Goal: Transaction & Acquisition: Purchase product/service

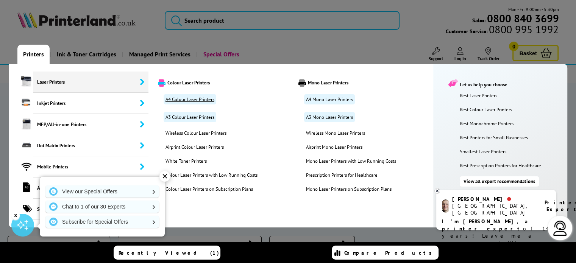
click at [194, 99] on link "A4 Colour Laser Printers" at bounding box center [190, 99] width 53 height 10
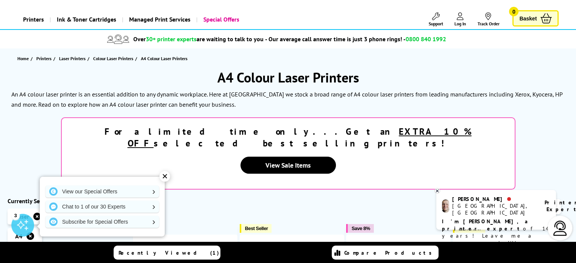
scroll to position [35, 0]
click at [164, 176] on div "✕" at bounding box center [164, 176] width 11 height 11
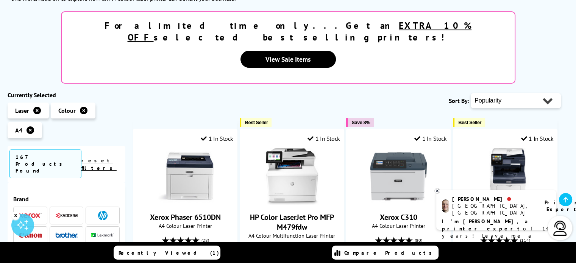
scroll to position [141, 0]
click at [520, 93] on select "Popularity Rating Price - Low to High Price - High to Low Running Costs - Low t…" at bounding box center [516, 100] width 90 height 15
drag, startPoint x: 520, startPoint y: 76, endPoint x: 522, endPoint y: 109, distance: 32.7
select select "Price Ascending"
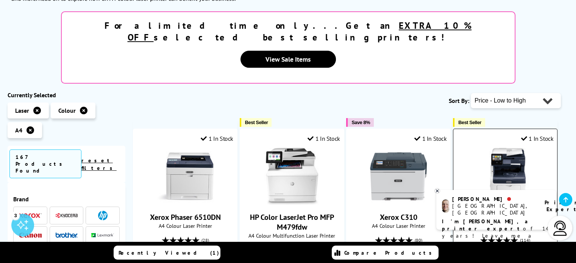
click at [471, 93] on select "Popularity Rating Price - Low to High Price - High to Low Running Costs - Low t…" at bounding box center [516, 100] width 90 height 15
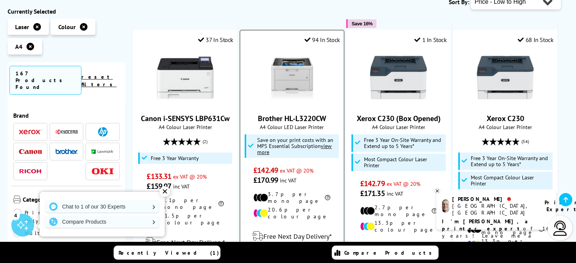
scroll to position [240, 0]
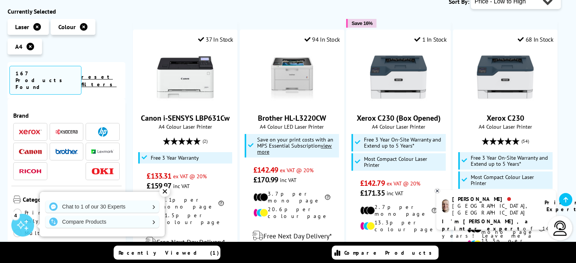
click at [164, 192] on div "✕" at bounding box center [164, 191] width 11 height 11
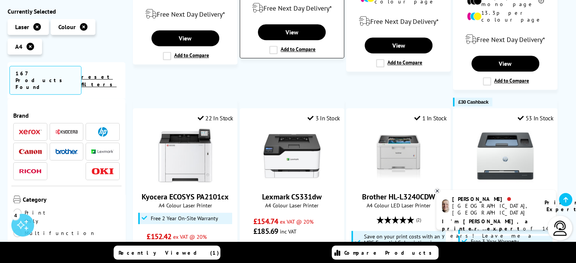
scroll to position [468, 0]
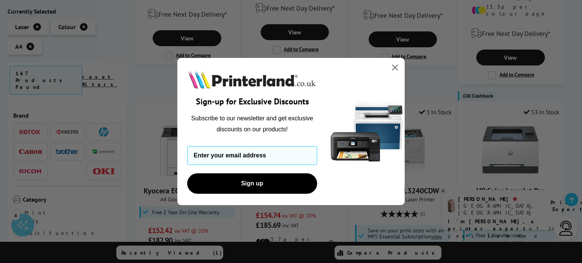
click at [397, 67] on circle "Close dialog" at bounding box center [395, 67] width 12 height 12
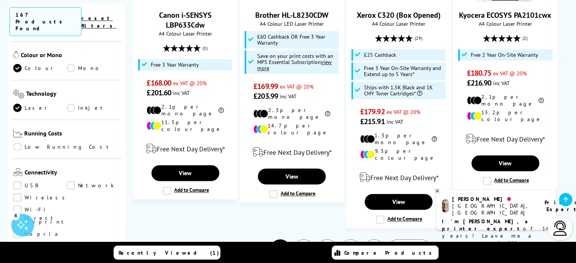
scroll to position [943, 0]
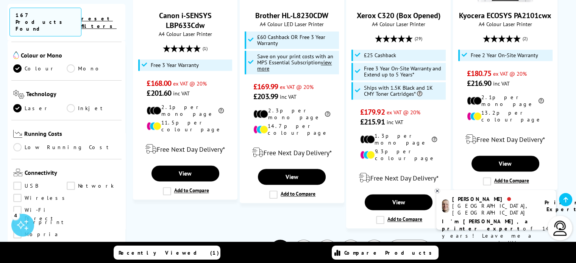
click at [373, 240] on link "5" at bounding box center [374, 250] width 20 height 20
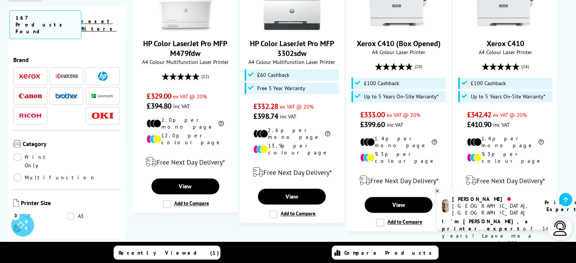
scroll to position [977, 0]
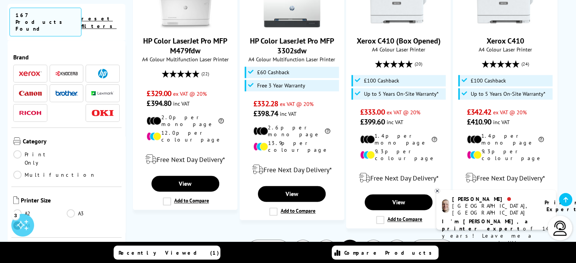
click at [398, 240] on link "7" at bounding box center [397, 250] width 20 height 20
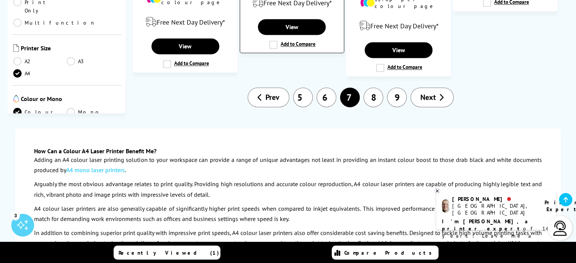
scroll to position [1079, 0]
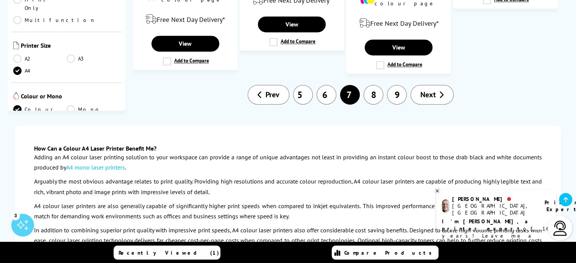
click at [265, 85] on link "Prev" at bounding box center [269, 95] width 42 height 20
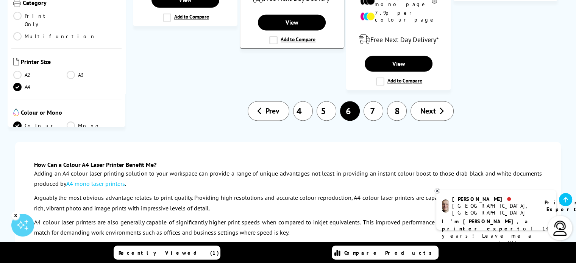
scroll to position [1123, 0]
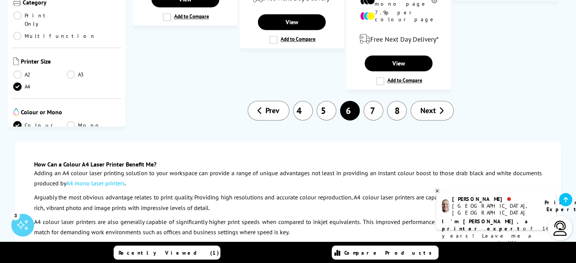
click at [255, 101] on link "Prev" at bounding box center [269, 111] width 42 height 20
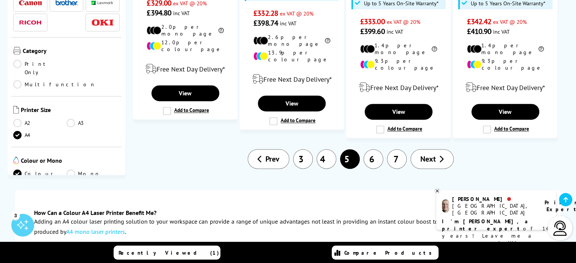
scroll to position [1067, 0]
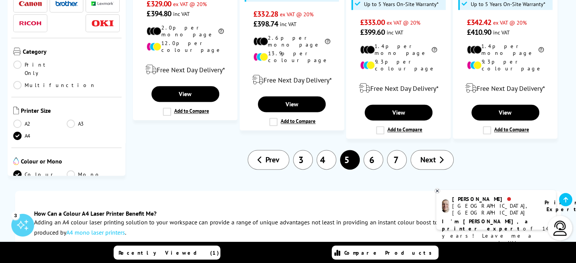
click at [298, 150] on link "3" at bounding box center [303, 160] width 20 height 20
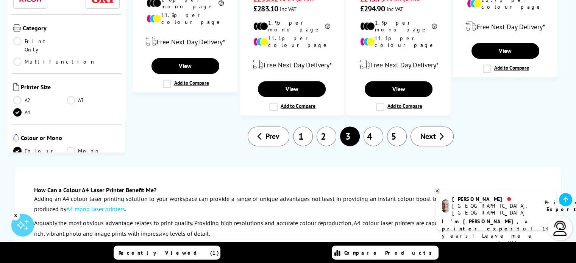
scroll to position [1066, 0]
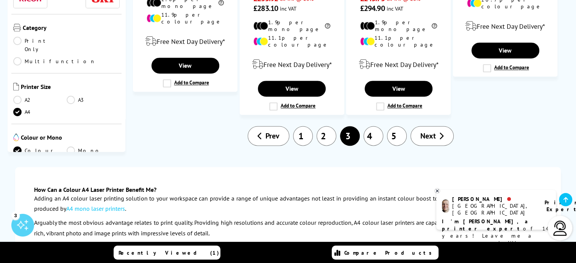
click at [299, 126] on link "1" at bounding box center [303, 136] width 20 height 20
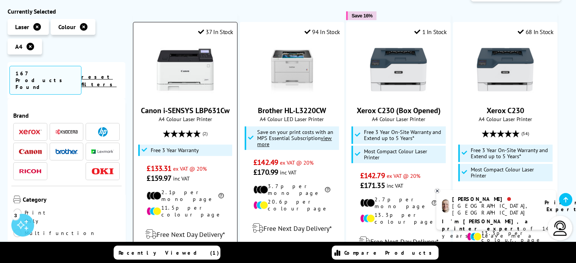
scroll to position [239, 0]
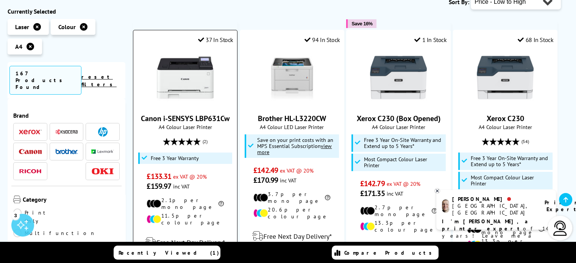
click at [178, 49] on img at bounding box center [185, 77] width 57 height 57
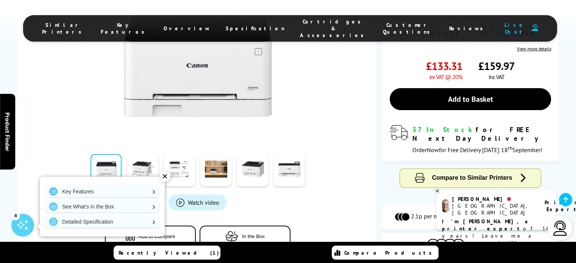
scroll to position [198, 0]
click at [167, 177] on div "✕" at bounding box center [164, 176] width 11 height 11
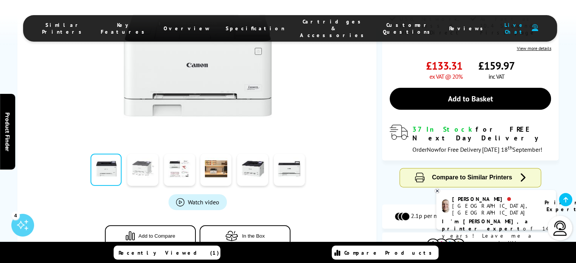
click at [150, 170] on link at bounding box center [142, 170] width 31 height 32
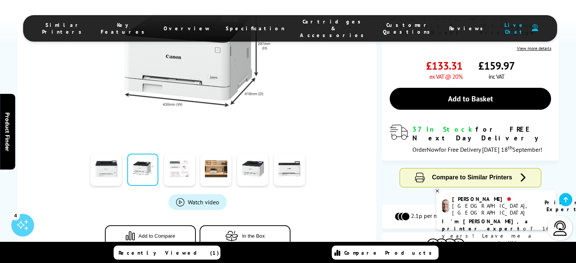
click at [177, 166] on link at bounding box center [179, 170] width 31 height 32
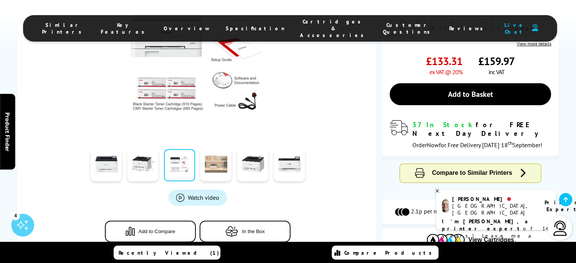
click at [212, 167] on link at bounding box center [215, 165] width 31 height 32
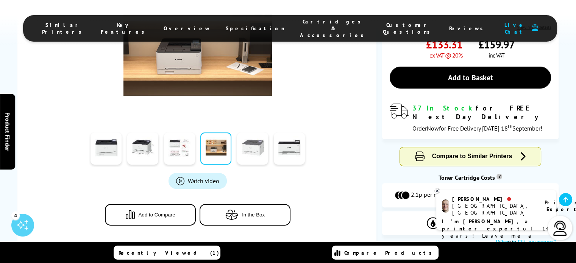
click at [253, 156] on link at bounding box center [252, 149] width 31 height 32
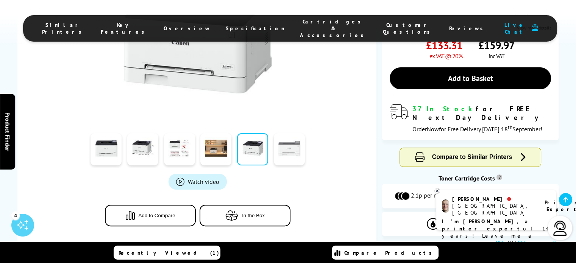
click at [288, 154] on link at bounding box center [289, 149] width 31 height 32
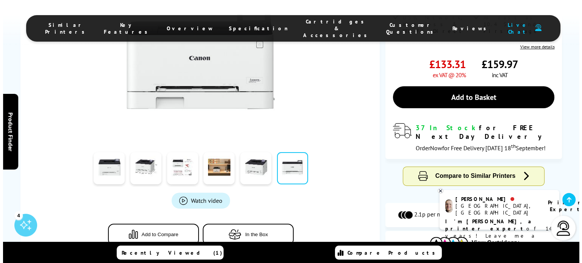
scroll to position [199, 0]
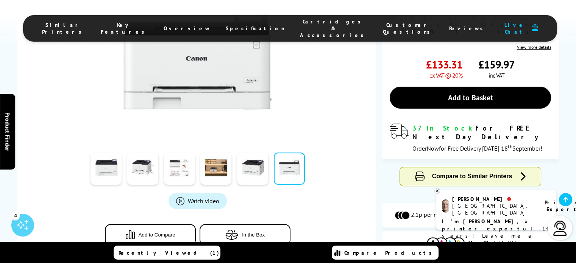
click at [209, 202] on link "Watch video" at bounding box center [198, 201] width 58 height 16
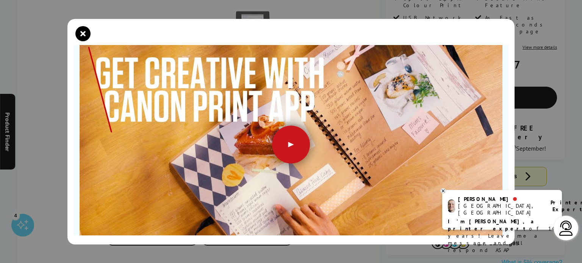
scroll to position [69, 0]
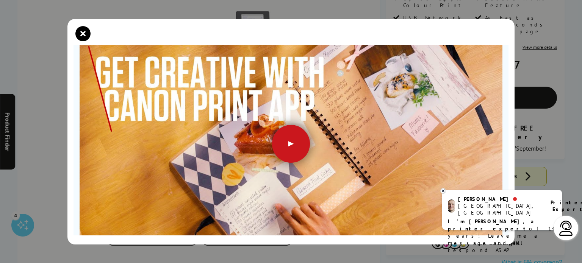
click at [289, 147] on div at bounding box center [291, 144] width 38 height 38
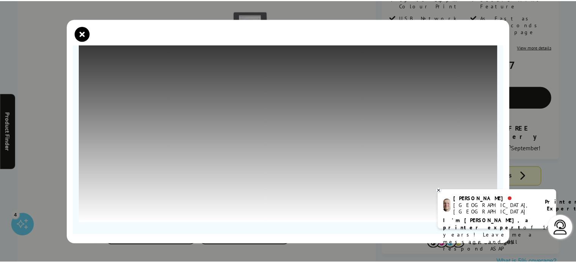
scroll to position [0, 0]
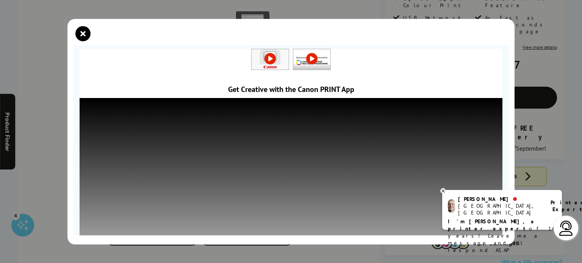
click at [548, 116] on div "Get Creative with the Canon PRINT App" at bounding box center [291, 131] width 582 height 263
click at [84, 33] on icon "close modal" at bounding box center [82, 33] width 15 height 15
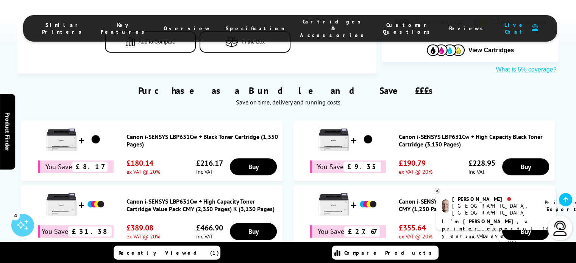
scroll to position [393, 0]
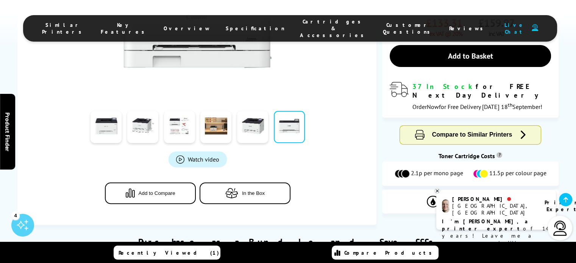
click at [231, 183] on button "In the Box" at bounding box center [245, 194] width 91 height 22
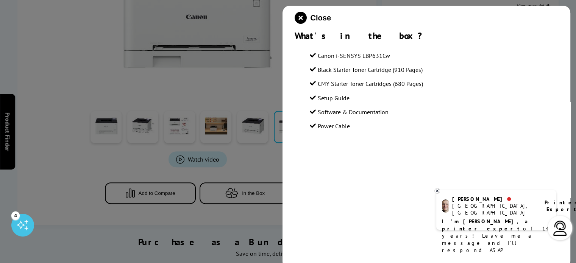
scroll to position [241, 0]
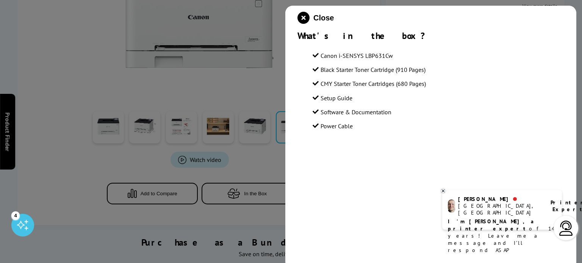
click at [61, 162] on div at bounding box center [291, 131] width 582 height 263
click at [302, 12] on icon "close modal" at bounding box center [303, 18] width 12 height 12
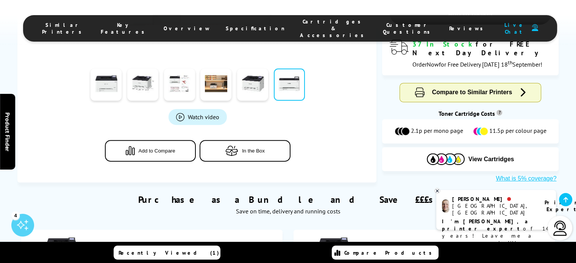
scroll to position [283, 0]
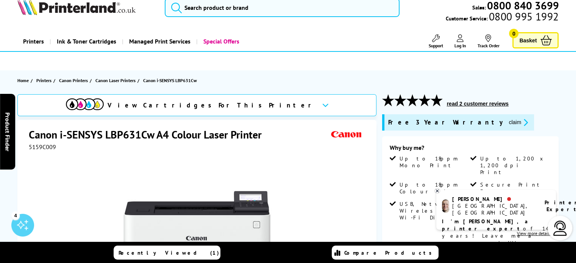
click at [479, 105] on button "read 2 customer reviews" at bounding box center [478, 103] width 66 height 7
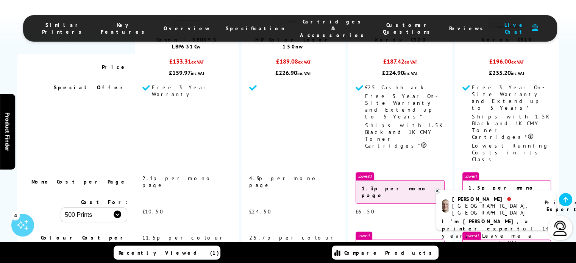
scroll to position [737, 0]
select select "1000"
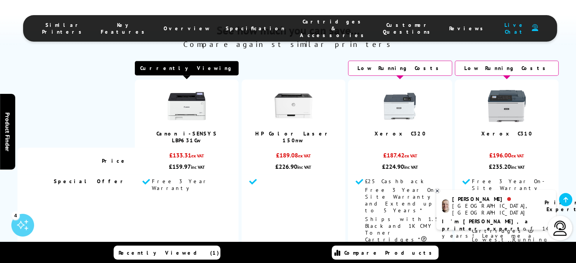
scroll to position [642, 0]
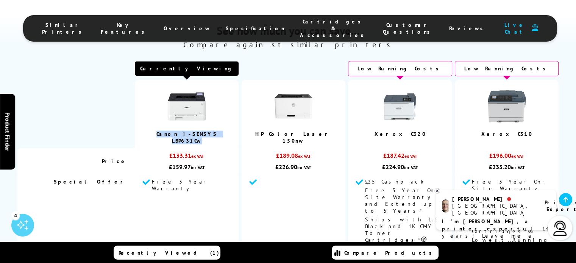
drag, startPoint x: 223, startPoint y: 128, endPoint x: 153, endPoint y: 130, distance: 69.3
click at [153, 130] on td "Canon i-SENSYS LBP631Cw" at bounding box center [187, 114] width 104 height 68
copy link "Canon i-SENSYS LBP631Cw"
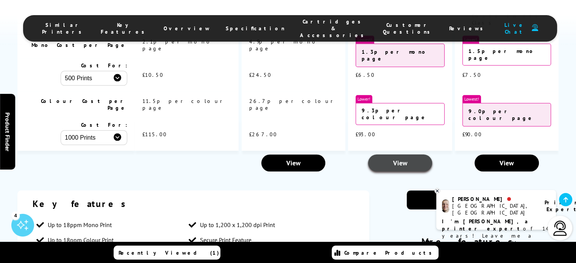
click at [416, 155] on link "View" at bounding box center [400, 163] width 64 height 17
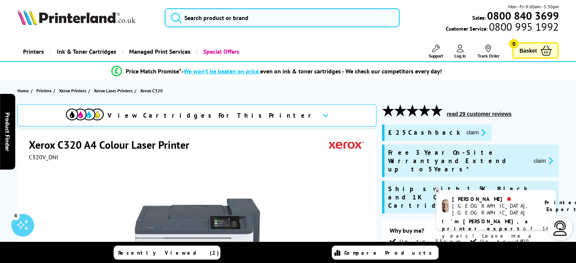
scroll to position [3, 0]
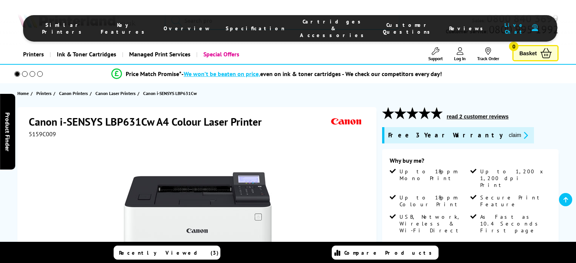
select select "1000"
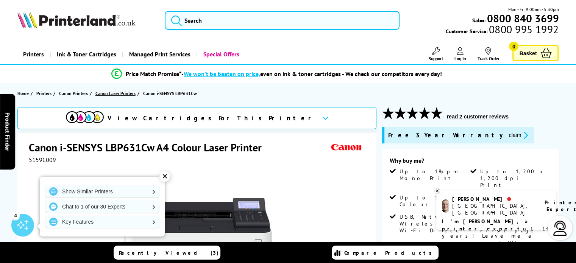
click at [126, 91] on span "Canon Laser Printers" at bounding box center [115, 93] width 40 height 8
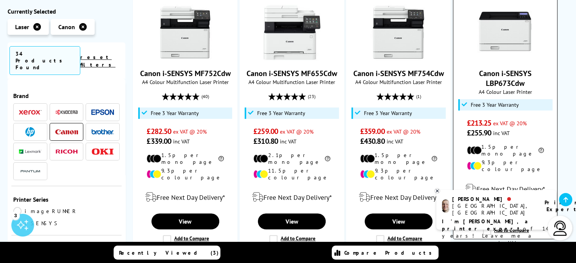
scroll to position [252, 0]
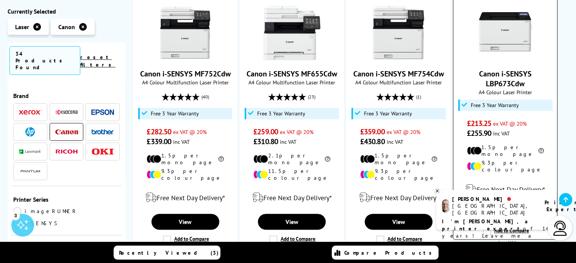
click at [510, 69] on link "Canon i-SENSYS LBP673Cdw" at bounding box center [505, 79] width 53 height 20
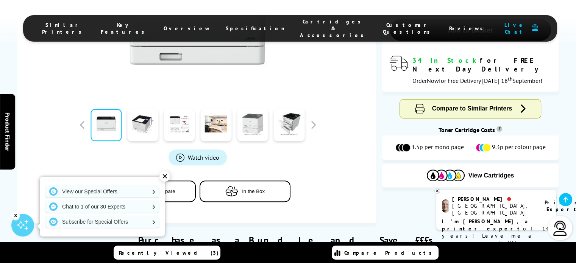
scroll to position [253, 0]
click at [253, 135] on link at bounding box center [252, 125] width 31 height 32
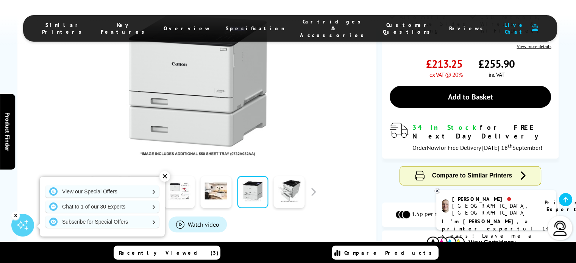
scroll to position [186, 0]
click at [164, 176] on div "✕" at bounding box center [164, 176] width 11 height 11
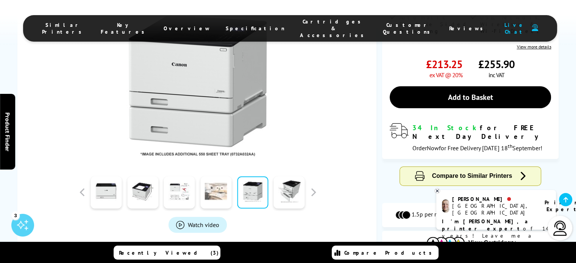
click at [218, 195] on link at bounding box center [215, 193] width 31 height 32
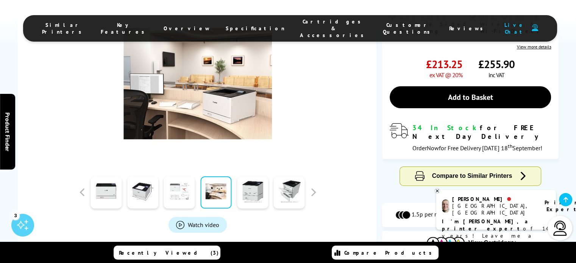
click at [181, 197] on link at bounding box center [179, 193] width 31 height 32
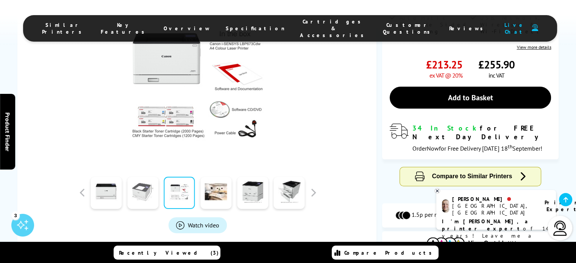
click at [142, 197] on link at bounding box center [142, 193] width 31 height 32
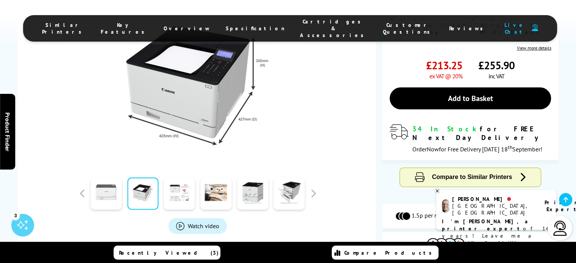
scroll to position [185, 0]
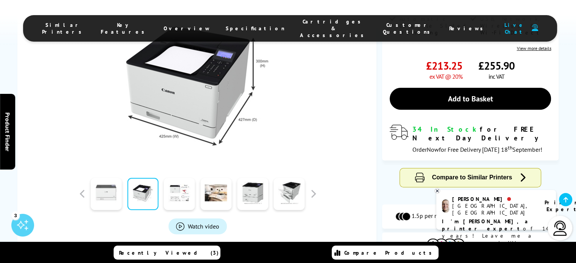
click at [106, 198] on link at bounding box center [106, 194] width 31 height 32
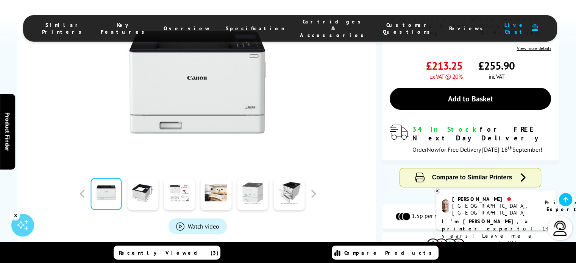
click at [256, 203] on link at bounding box center [252, 194] width 31 height 32
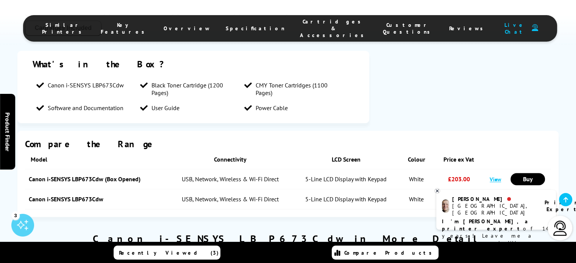
scroll to position [1237, 0]
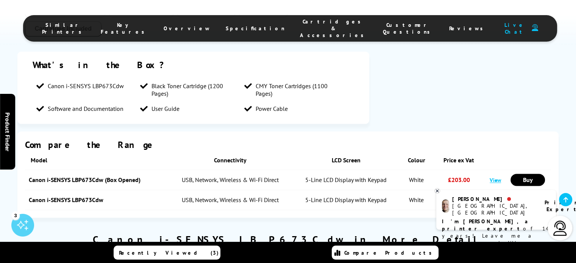
click at [495, 177] on link "View" at bounding box center [495, 180] width 11 height 7
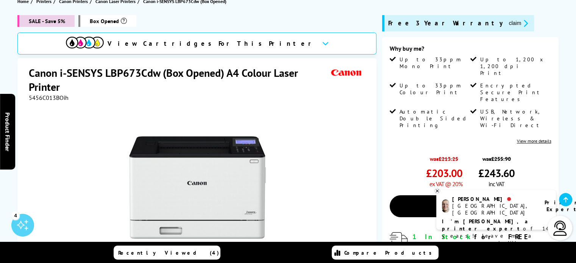
scroll to position [92, 0]
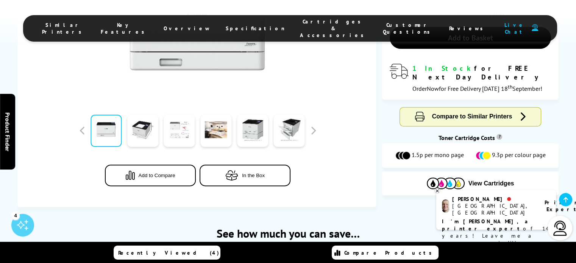
click at [181, 142] on link at bounding box center [179, 131] width 31 height 32
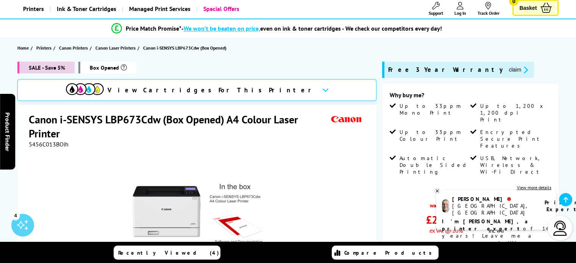
scroll to position [46, 0]
click at [122, 67] on icon "box-opened-description" at bounding box center [124, 67] width 6 height 6
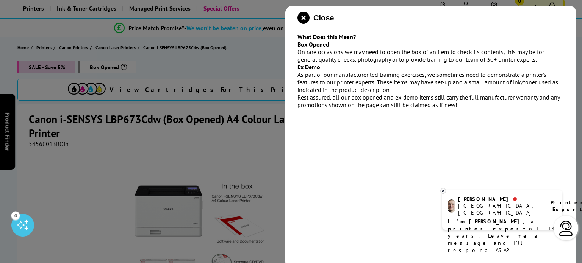
click at [188, 66] on div at bounding box center [291, 131] width 582 height 263
click at [303, 19] on icon "close modal" at bounding box center [303, 18] width 12 height 12
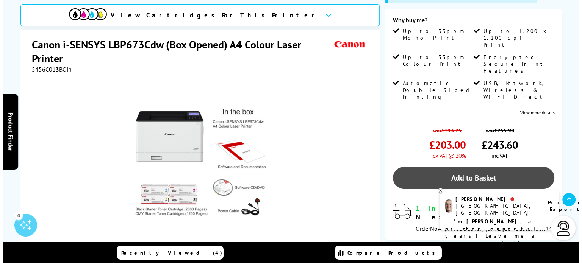
scroll to position [121, 0]
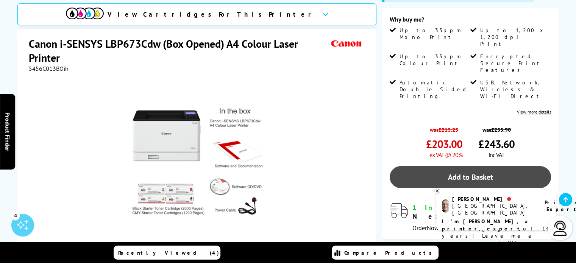
click at [476, 166] on link "Add to Basket" at bounding box center [471, 177] width 162 height 22
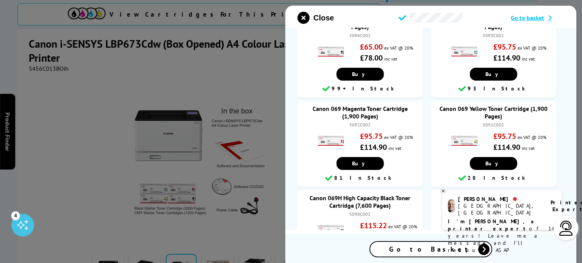
scroll to position [134, 0]
click at [191, 94] on div at bounding box center [291, 131] width 582 height 263
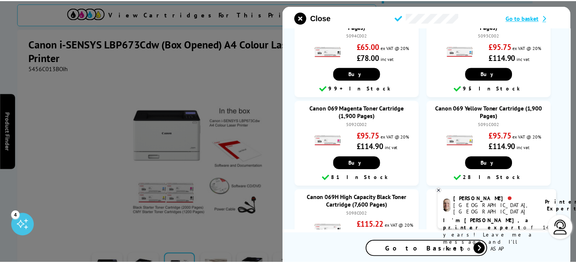
scroll to position [134, 0]
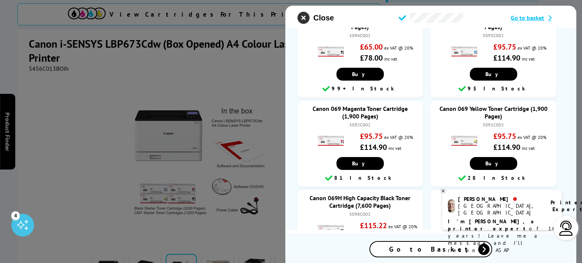
click at [303, 17] on icon "close modal" at bounding box center [303, 18] width 12 height 12
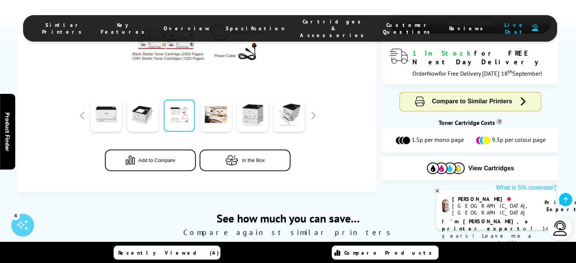
scroll to position [276, 0]
click at [255, 123] on link at bounding box center [252, 116] width 31 height 32
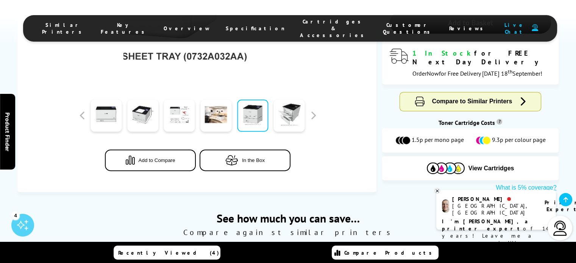
click at [230, 52] on img at bounding box center [197, 7] width 148 height 148
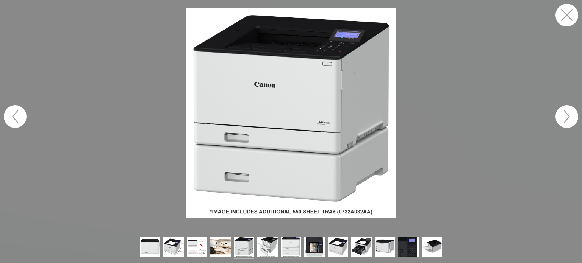
click at [295, 252] on img at bounding box center [291, 248] width 20 height 23
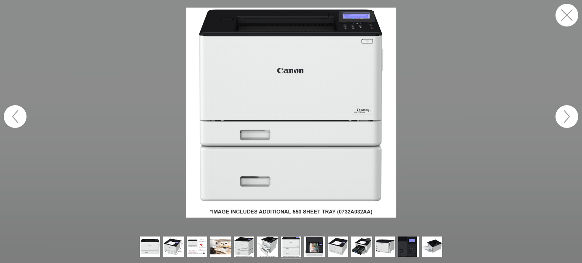
click at [367, 213] on img at bounding box center [291, 113] width 210 height 210
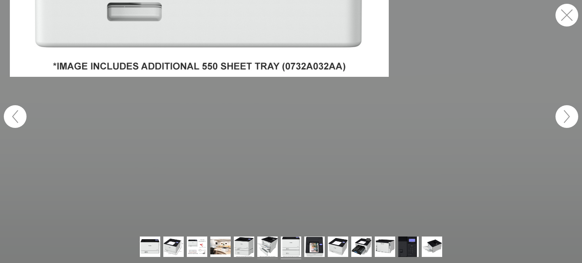
click at [266, 251] on img at bounding box center [267, 248] width 20 height 23
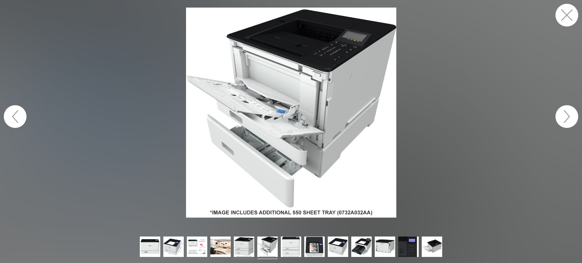
click at [248, 247] on img at bounding box center [244, 248] width 20 height 23
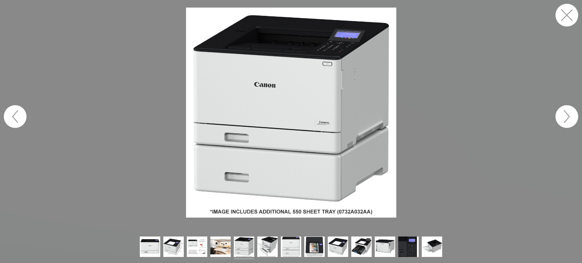
click at [223, 245] on img at bounding box center [220, 248] width 20 height 23
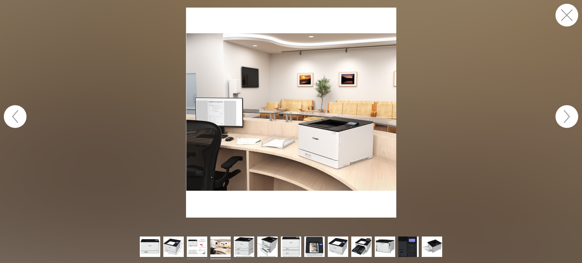
click at [205, 247] on img at bounding box center [197, 248] width 20 height 23
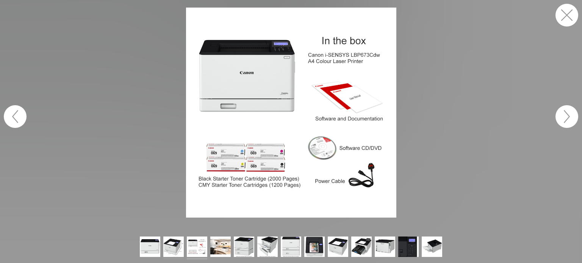
click at [177, 250] on img at bounding box center [173, 248] width 20 height 23
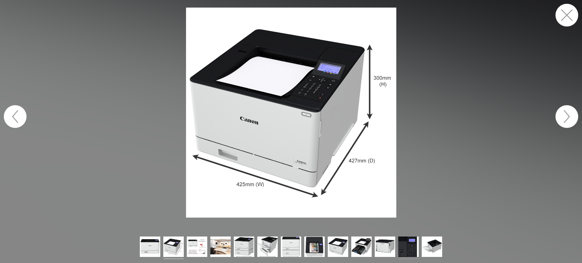
click at [409, 252] on img at bounding box center [408, 248] width 20 height 23
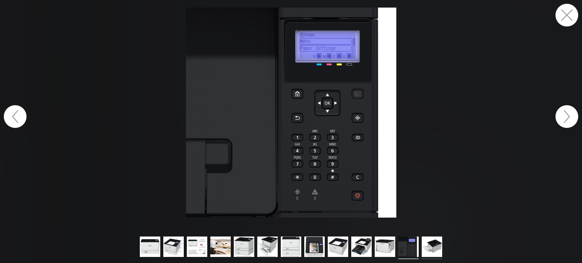
click at [440, 251] on img at bounding box center [432, 248] width 20 height 23
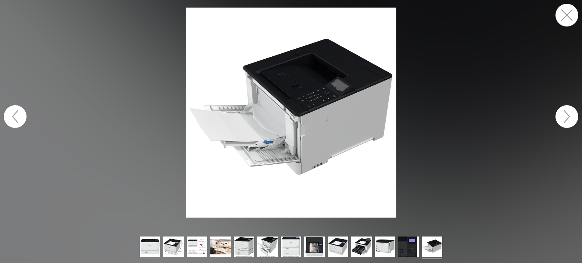
click at [150, 250] on img at bounding box center [150, 248] width 20 height 23
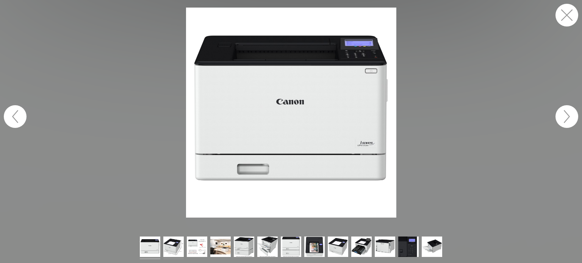
click at [174, 247] on img at bounding box center [173, 248] width 20 height 23
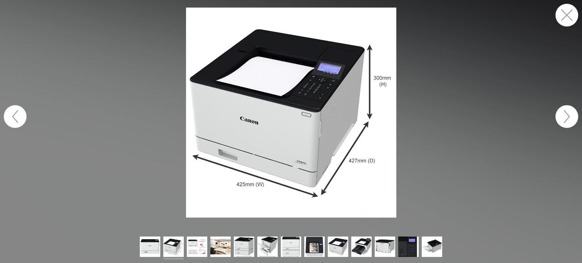
click at [195, 248] on img at bounding box center [197, 248] width 20 height 23
